Goal: Transaction & Acquisition: Purchase product/service

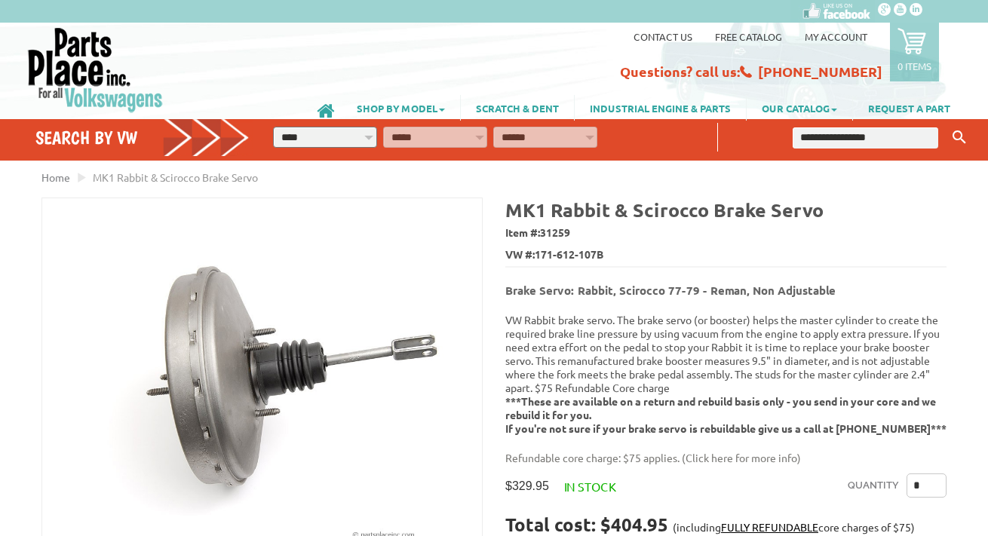
select select "*********"
drag, startPoint x: 649, startPoint y: 130, endPoint x: 682, endPoint y: 284, distance: 157.2
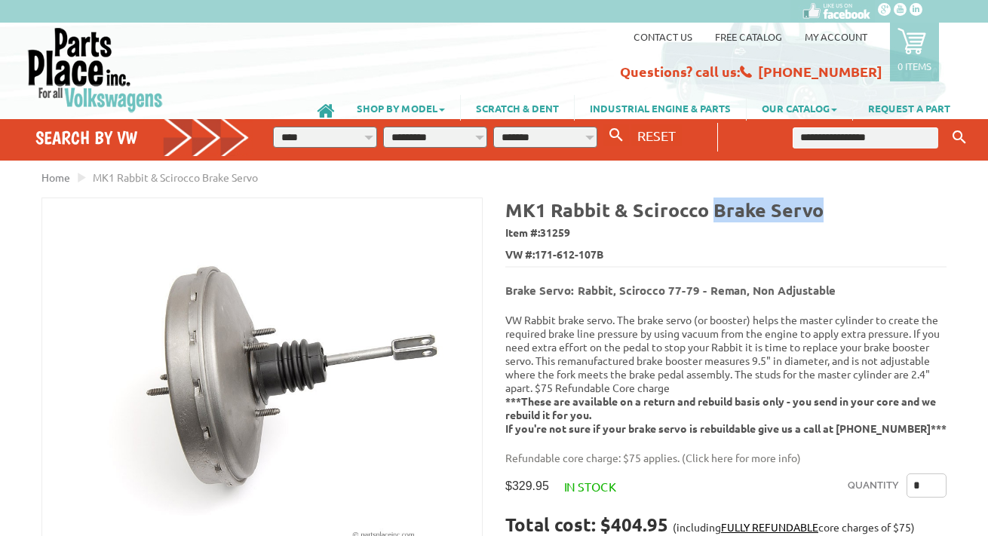
drag, startPoint x: 716, startPoint y: 208, endPoint x: 544, endPoint y: 26, distance: 250.7
click at [835, 214] on h4 "MK1 Rabbit & Scirocco Brake Servo" at bounding box center [725, 210] width 441 height 25
click at [863, 129] on input "text" at bounding box center [866, 137] width 146 height 21
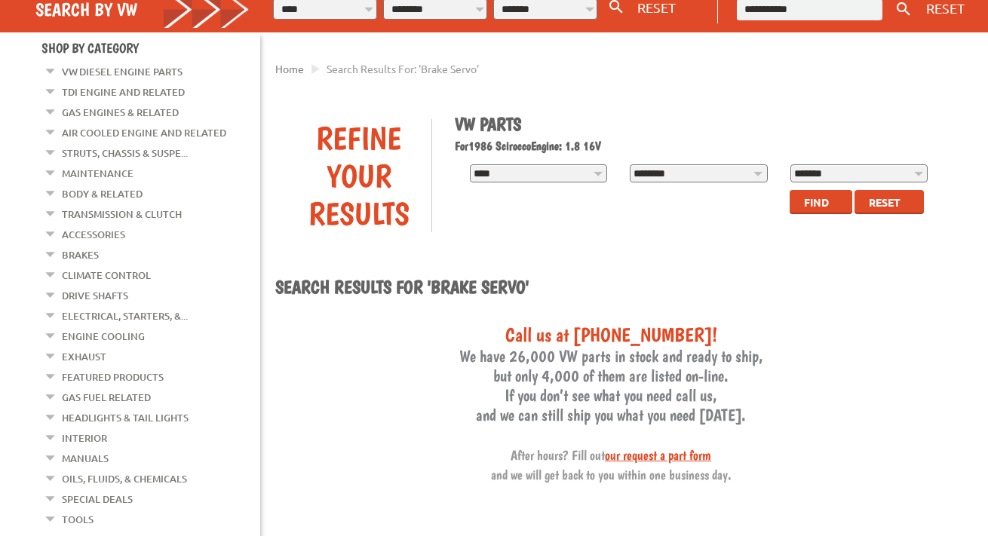
scroll to position [129, 0]
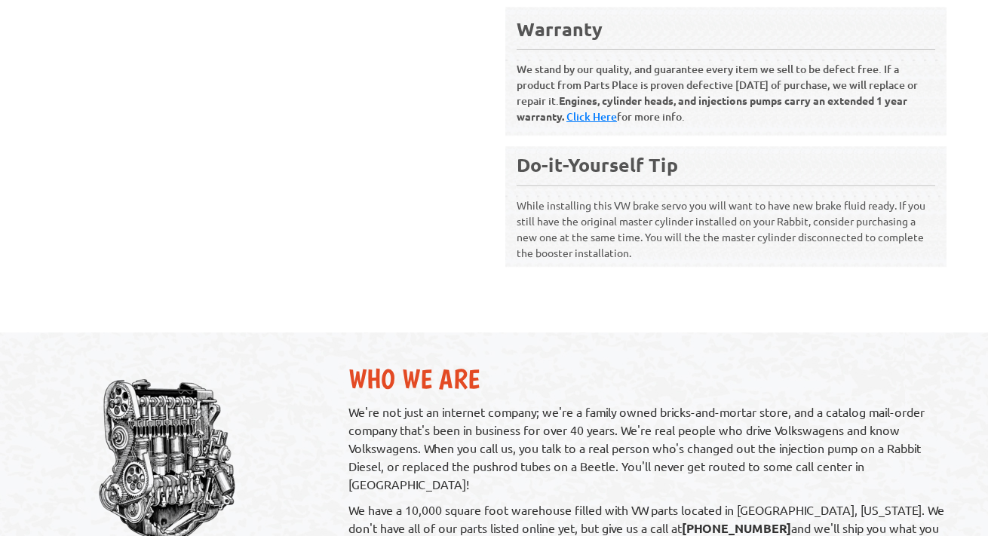
scroll to position [900, 0]
